Goal: Communication & Community: Ask a question

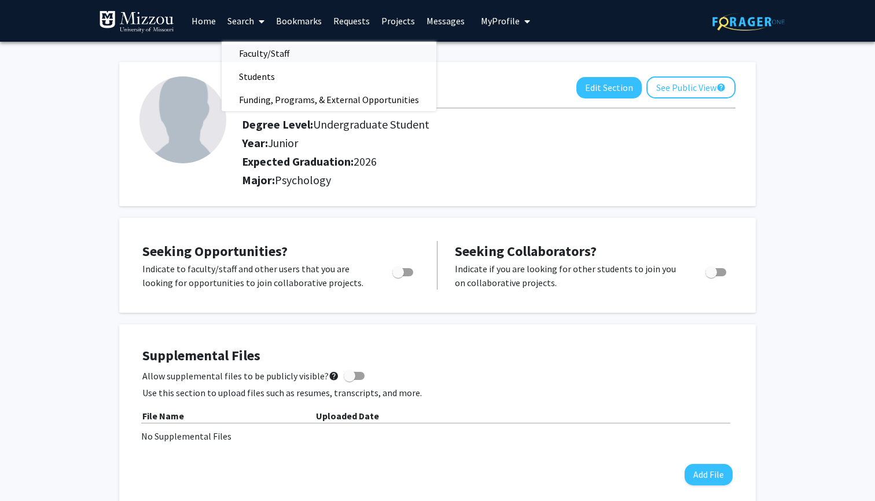
click at [259, 55] on span "Faculty/Staff" at bounding box center [264, 53] width 85 height 23
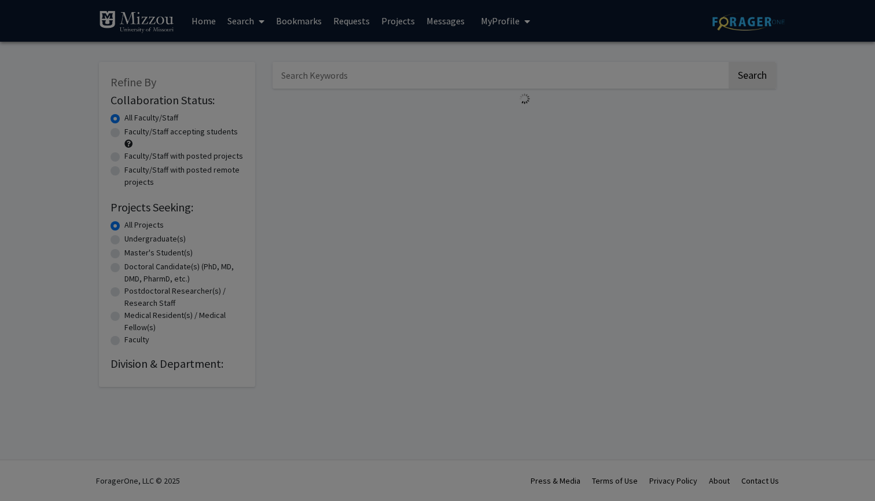
click at [236, 23] on modal-container "× Search Find a faculty mentor from across your institution. Some faculty have …" at bounding box center [437, 250] width 875 height 501
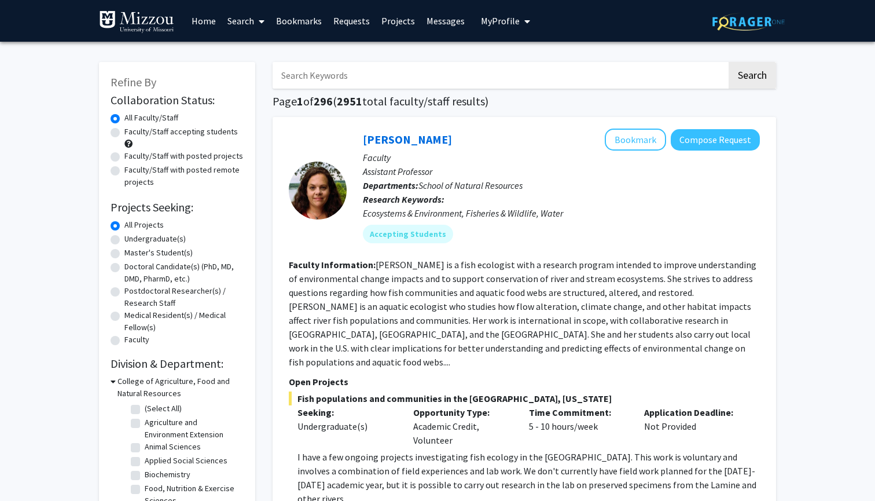
click at [237, 23] on link "Search" at bounding box center [246, 21] width 49 height 41
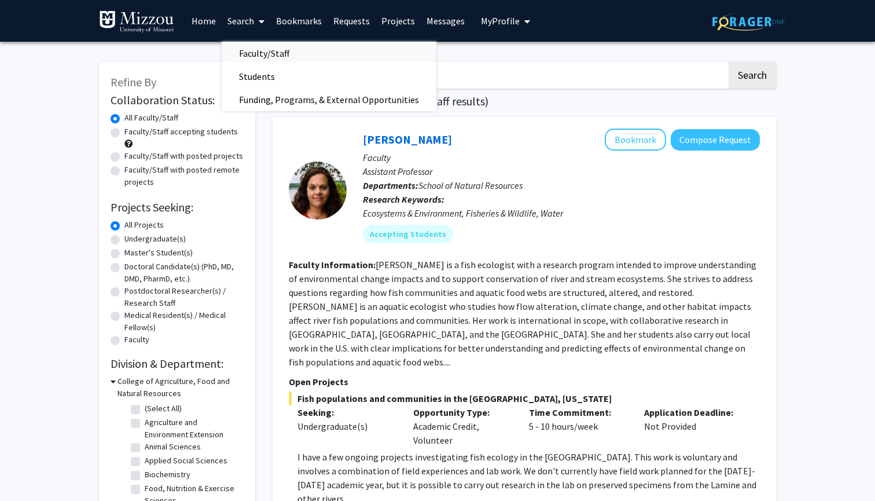
click at [257, 53] on span "Faculty/Staff" at bounding box center [264, 53] width 85 height 23
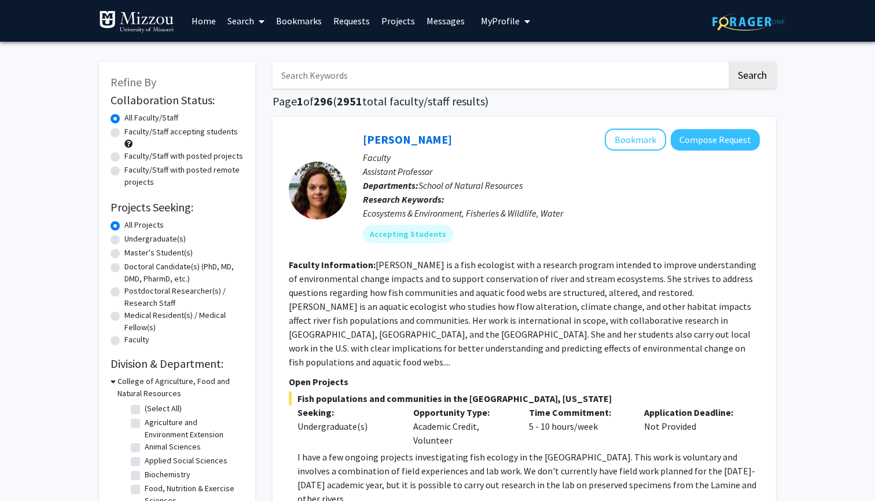
click at [320, 77] on input "Search Keywords" at bounding box center [500, 75] width 454 height 27
click at [285, 76] on input "[PERSON_NAME]" at bounding box center [500, 75] width 454 height 27
click at [752, 77] on button "Search" at bounding box center [751, 75] width 47 height 27
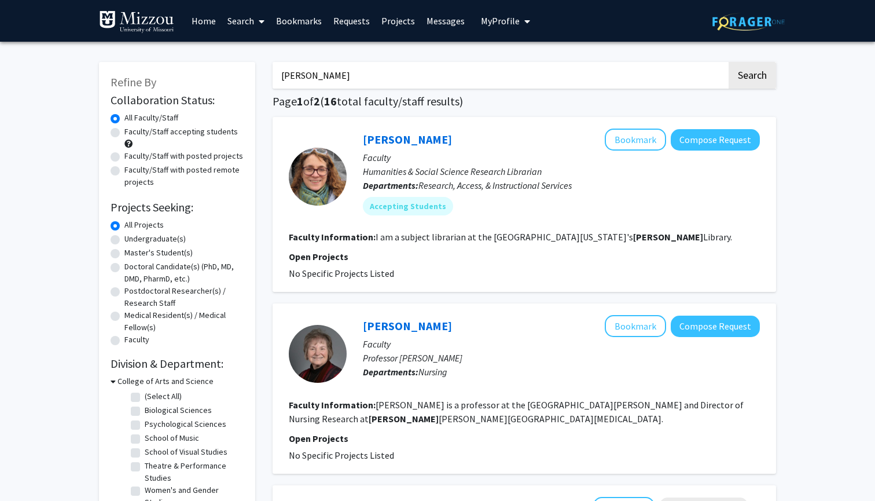
click at [347, 89] on input "[PERSON_NAME]" at bounding box center [500, 75] width 454 height 27
type input "[PERSON_NAME]"
click at [752, 77] on button "Search" at bounding box center [751, 75] width 47 height 27
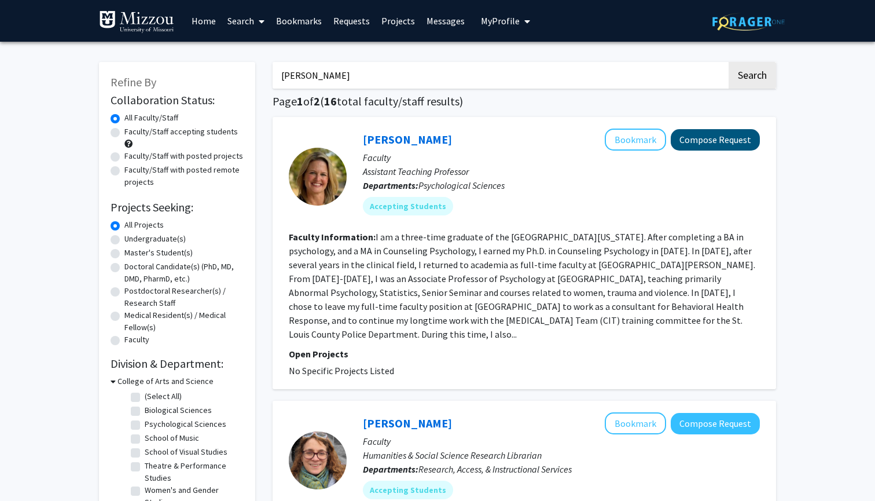
click at [704, 142] on button "Compose Request" at bounding box center [715, 139] width 89 height 21
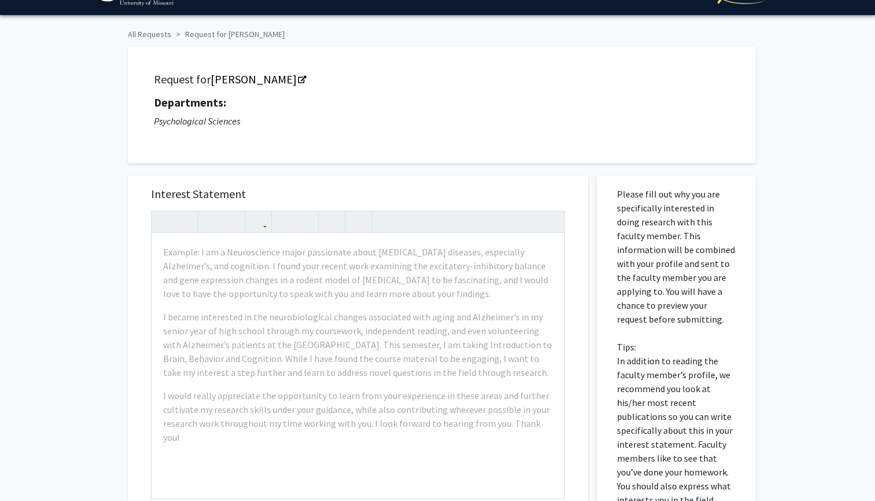
scroll to position [32, 0]
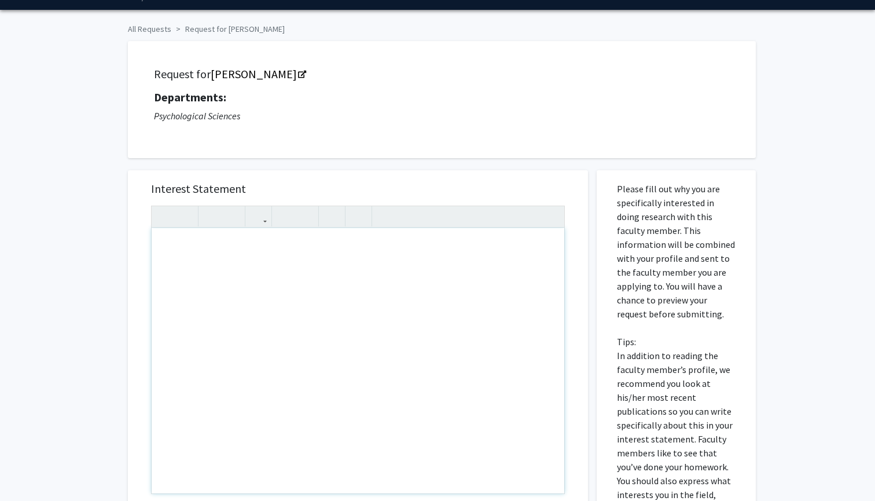
click at [377, 254] on div "Note to users with screen readers: Please press Alt+0 or Option+0 to deactivate…" at bounding box center [358, 360] width 413 height 265
click at [266, 251] on div "Doing this for Psych 3200 MWF" at bounding box center [358, 360] width 413 height 265
click at [278, 249] on div "Doing this for Psych 3200 M/WF" at bounding box center [358, 360] width 413 height 265
click at [326, 249] on div "Doing this for Psych 3200 M/W/F" at bounding box center [358, 360] width 413 height 265
type textarea "Doing this for Psych 3200 M/W/F 11-11:50am"
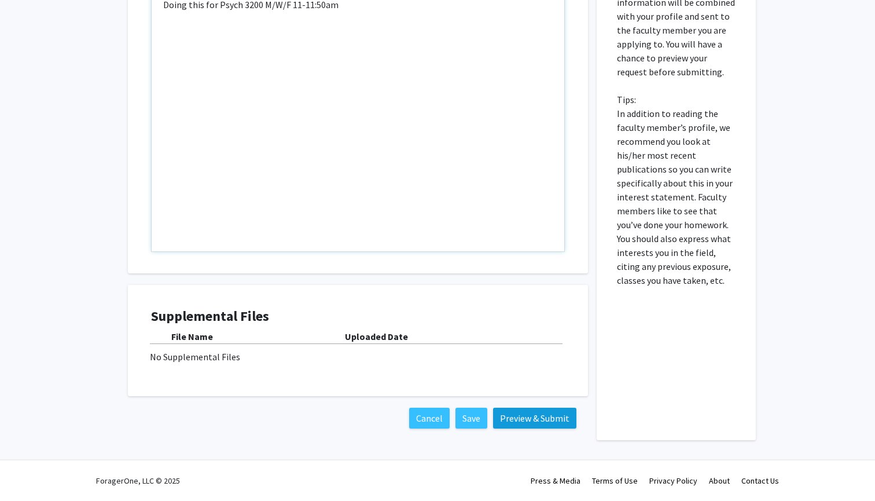
scroll to position [275, 0]
click at [532, 418] on button "Preview & Submit" at bounding box center [534, 417] width 83 height 21
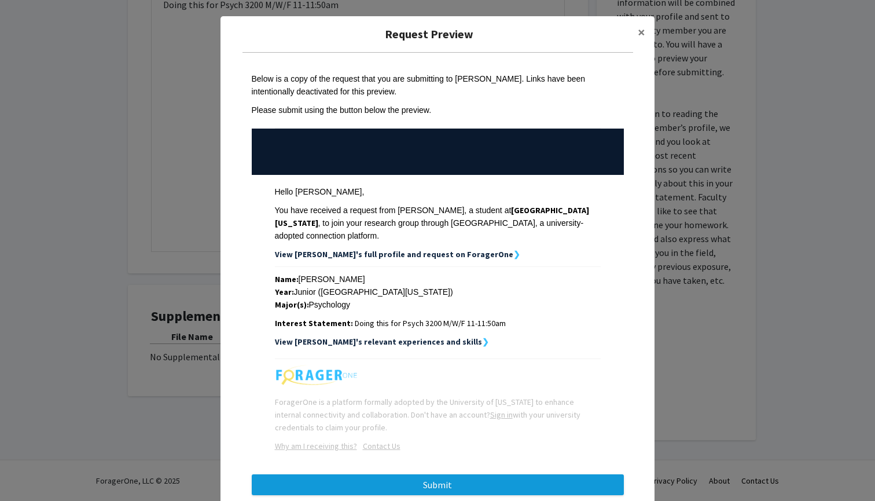
click at [321, 474] on button "Submit" at bounding box center [438, 484] width 372 height 21
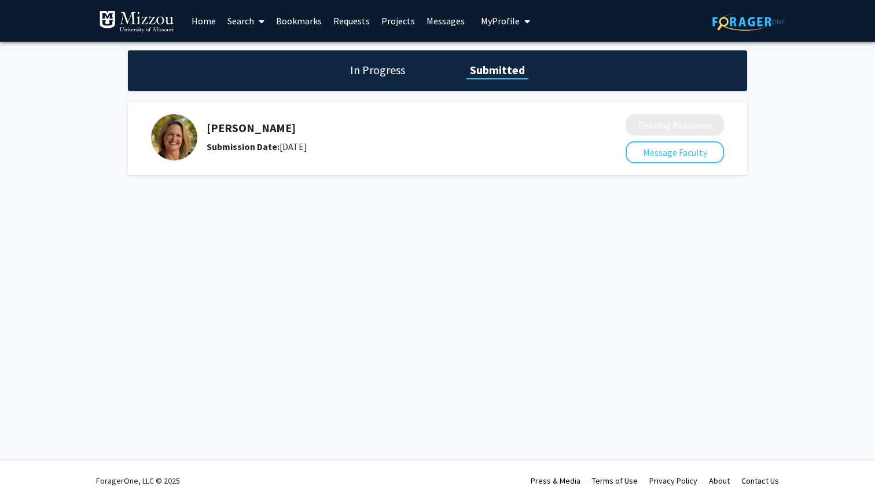
drag, startPoint x: 874, startPoint y: 5, endPoint x: 834, endPoint y: 33, distance: 48.6
click at [834, 32] on div "Skip navigation Home Search Bookmarks Requests Projects Messages My Profile [PE…" at bounding box center [437, 21] width 875 height 42
